Goal: Information Seeking & Learning: Learn about a topic

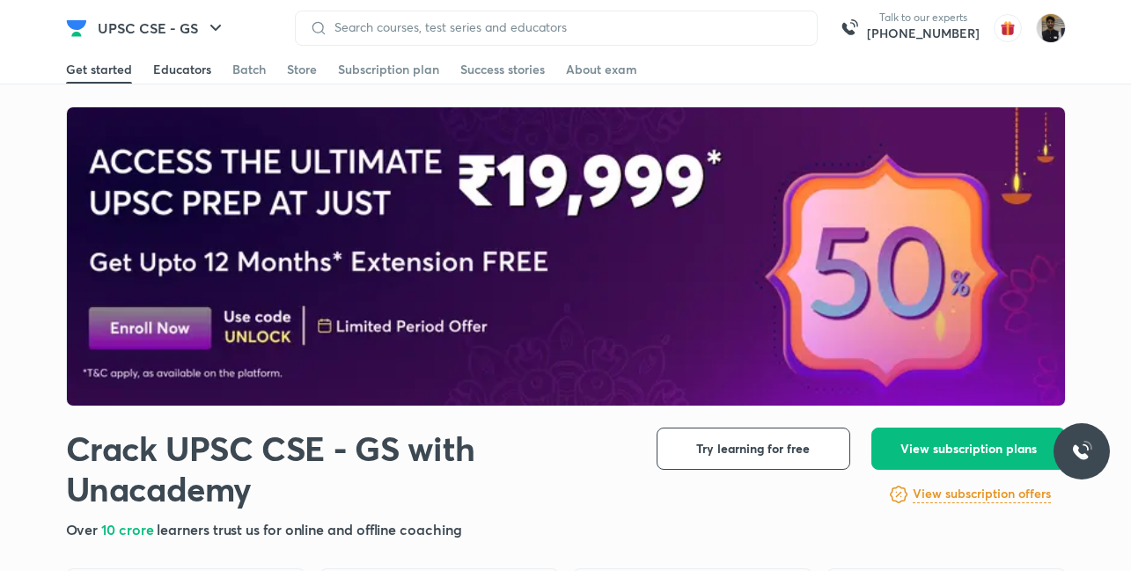
click at [168, 71] on div "Educators" at bounding box center [182, 70] width 58 height 18
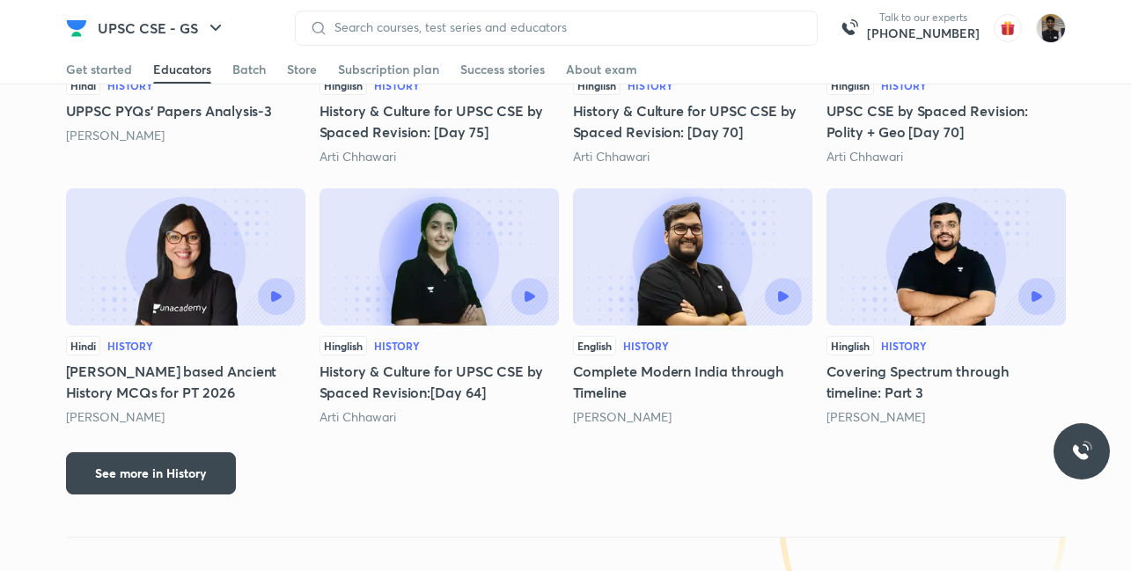
scroll to position [2804, 0]
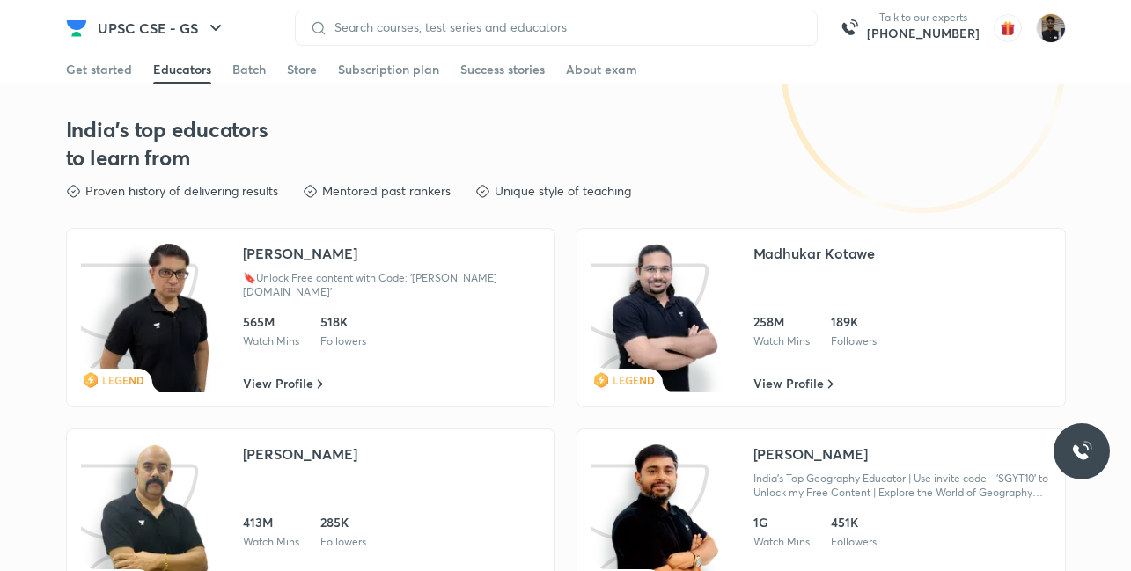
click at [766, 496] on div "India's Top Geography Educator | Use invite code - 'SGYT10' to Unlock my Free C…" at bounding box center [903, 486] width 298 height 28
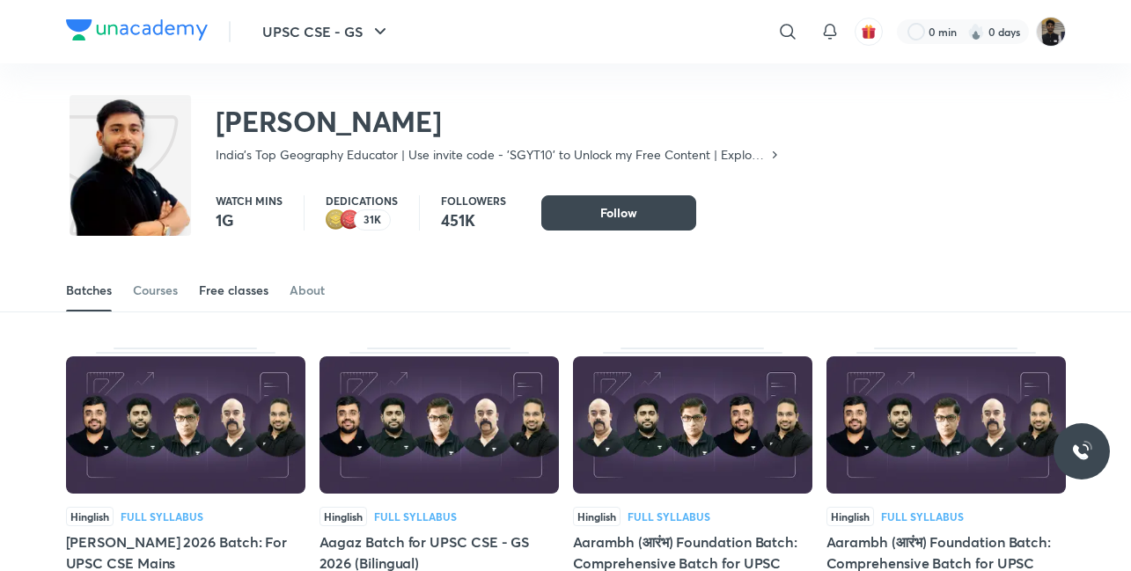
click at [236, 292] on div "Free classes" at bounding box center [234, 291] width 70 height 18
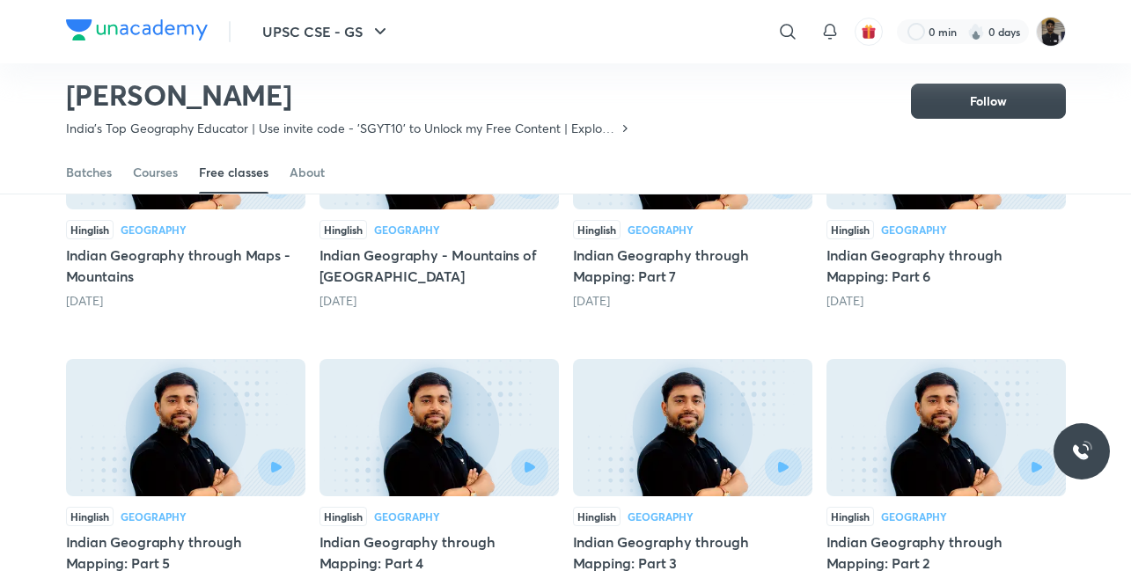
scroll to position [287, 0]
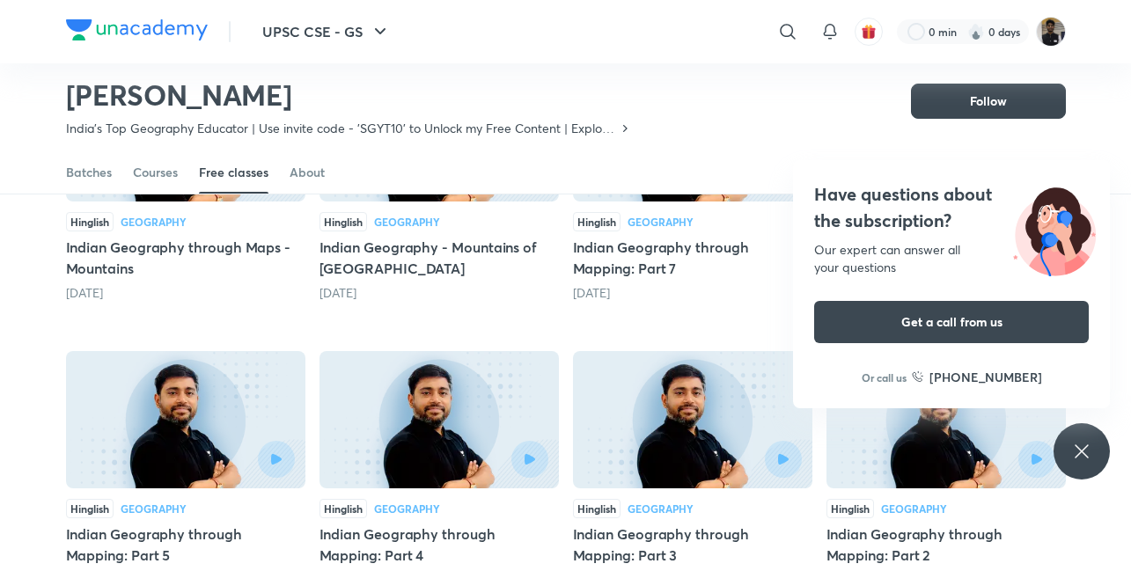
click at [232, 248] on h5 "Indian Geography through Maps - Mountains" at bounding box center [185, 258] width 239 height 42
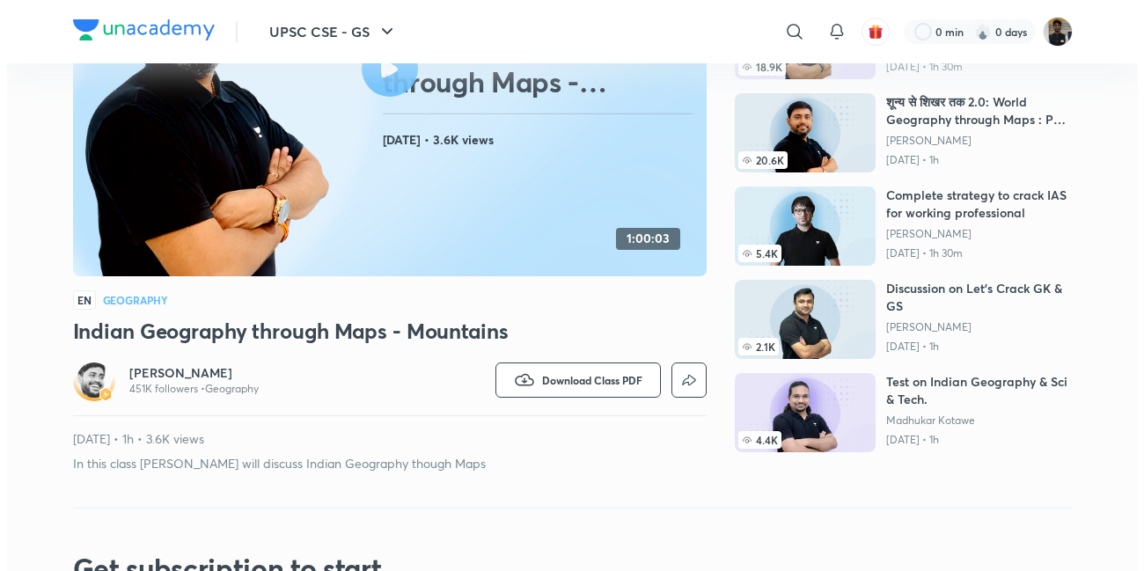
scroll to position [267, 0]
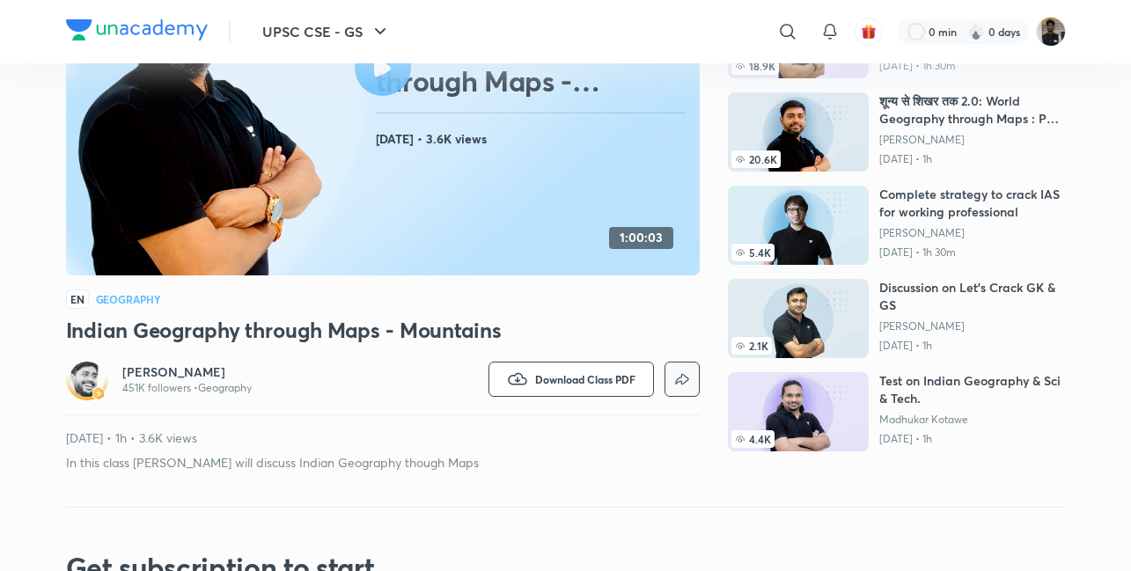
click at [687, 372] on icon "button" at bounding box center [682, 379] width 21 height 21
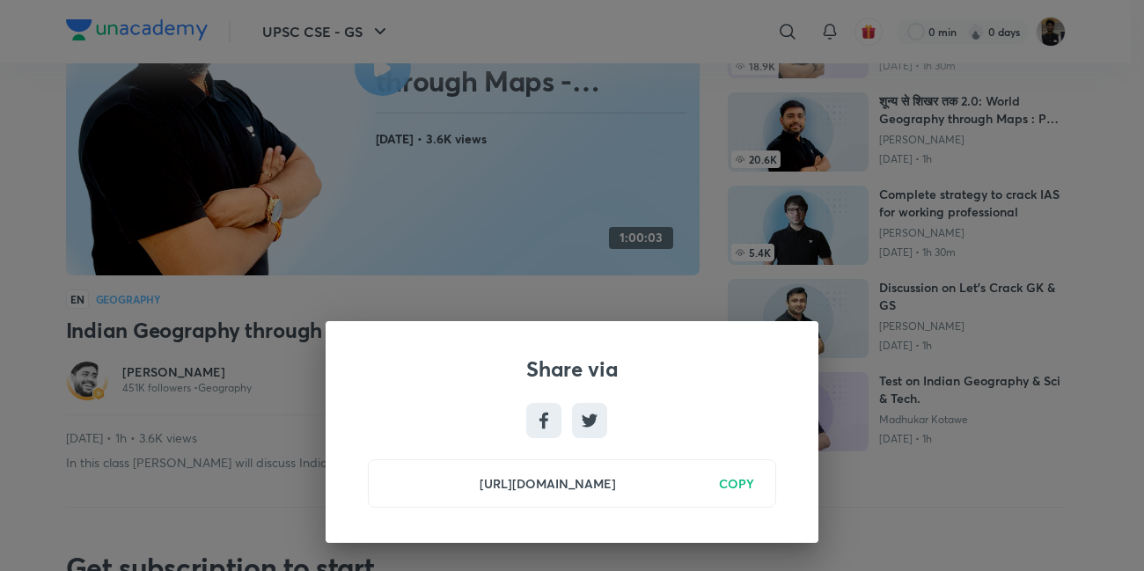
click at [742, 486] on h6 "COPY" at bounding box center [736, 484] width 35 height 18
